Goal: Information Seeking & Learning: Learn about a topic

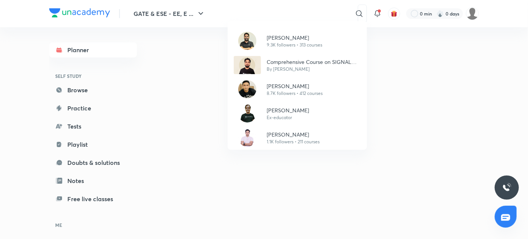
click at [212, 180] on div "[PERSON_NAME] 9.3K followers • 313 courses Comprehensive Course on SIGNAL SYSTE…" at bounding box center [264, 119] width 528 height 239
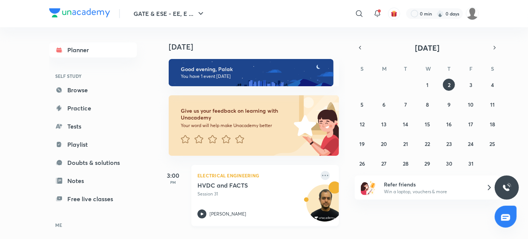
click at [321, 176] on icon at bounding box center [325, 175] width 9 height 9
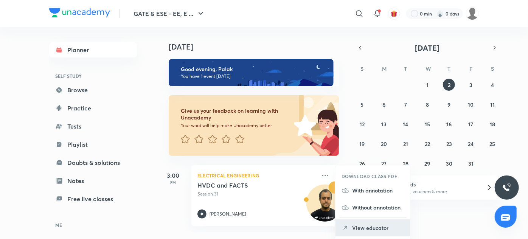
click at [363, 221] on li "View educator" at bounding box center [373, 227] width 75 height 17
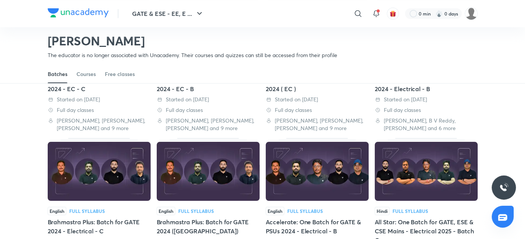
scroll to position [130, 0]
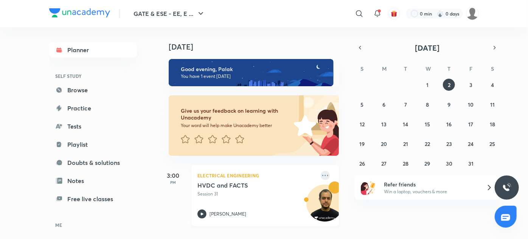
click at [323, 176] on icon at bounding box center [325, 175] width 6 height 1
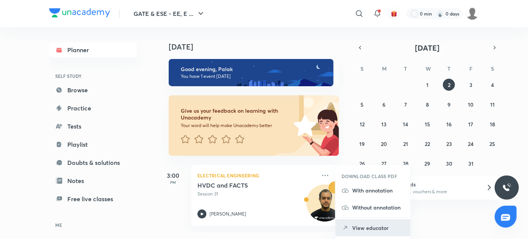
click at [365, 228] on p "View educator" at bounding box center [378, 228] width 52 height 8
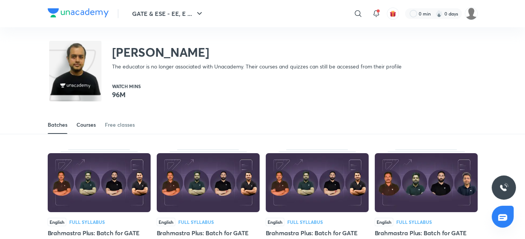
click at [85, 127] on div "Courses" at bounding box center [85, 125] width 19 height 8
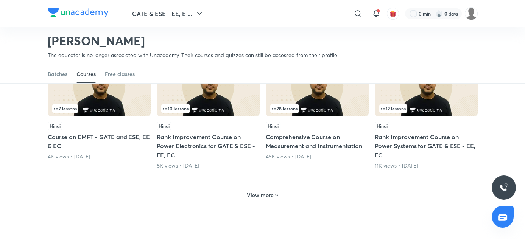
scroll to position [337, 0]
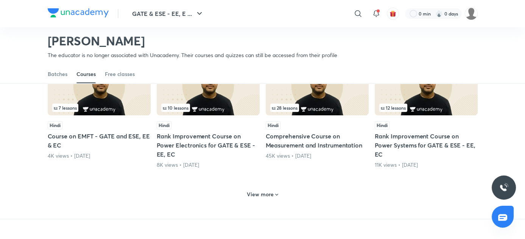
click at [270, 191] on h6 "View more" at bounding box center [260, 195] width 27 height 8
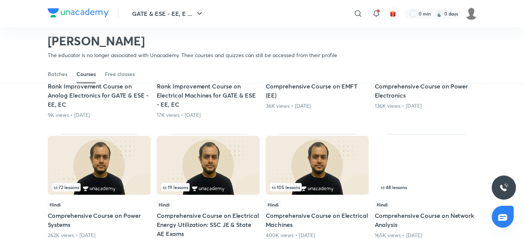
scroll to position [518, 0]
click at [111, 183] on div "72 lessons" at bounding box center [99, 187] width 94 height 8
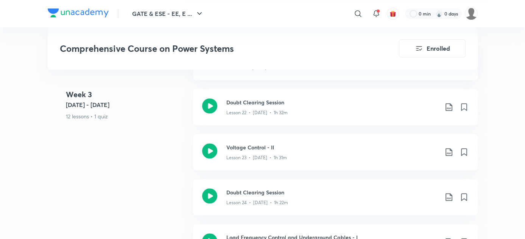
scroll to position [1354, 0]
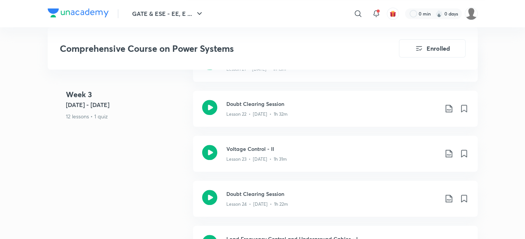
scroll to position [518, 0]
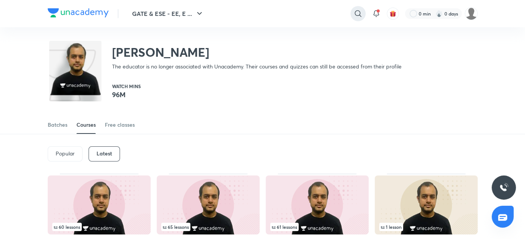
click at [351, 11] on div at bounding box center [357, 13] width 15 height 15
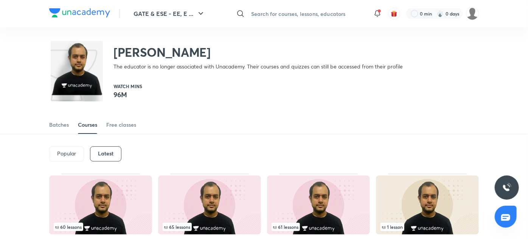
click at [317, 13] on input "text" at bounding box center [307, 13] width 119 height 20
click at [302, 14] on input "text" at bounding box center [307, 13] width 119 height 20
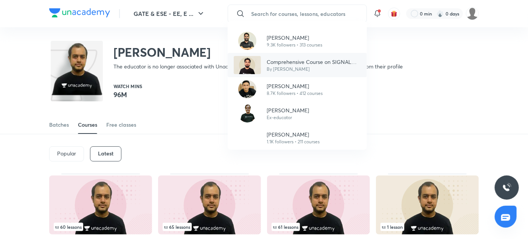
click at [294, 58] on p "Comprehensive Course on SIGNAL SYSTEM ECE/EE/IN" at bounding box center [314, 62] width 94 height 8
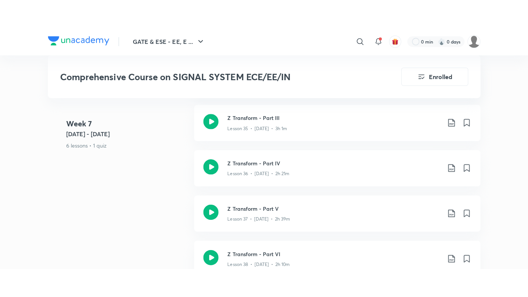
scroll to position [2356, 0]
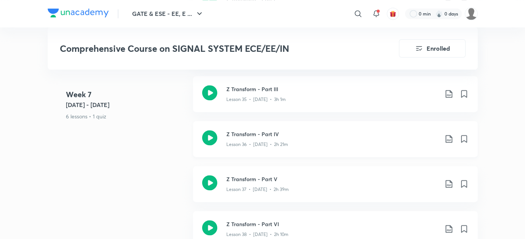
click at [284, 150] on div "Z Transform - Part IV Lesson 36 • [DATE] • 2h 21m" at bounding box center [335, 139] width 284 height 36
